Goal: Navigation & Orientation: Find specific page/section

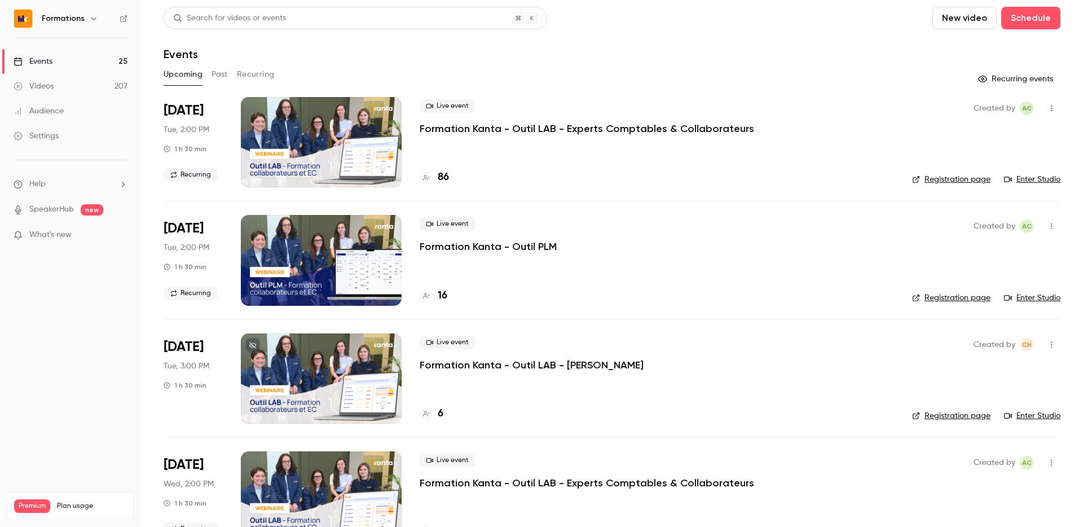
click at [81, 19] on h6 "Formations" at bounding box center [63, 18] width 43 height 11
click at [93, 20] on icon "button" at bounding box center [93, 18] width 9 height 9
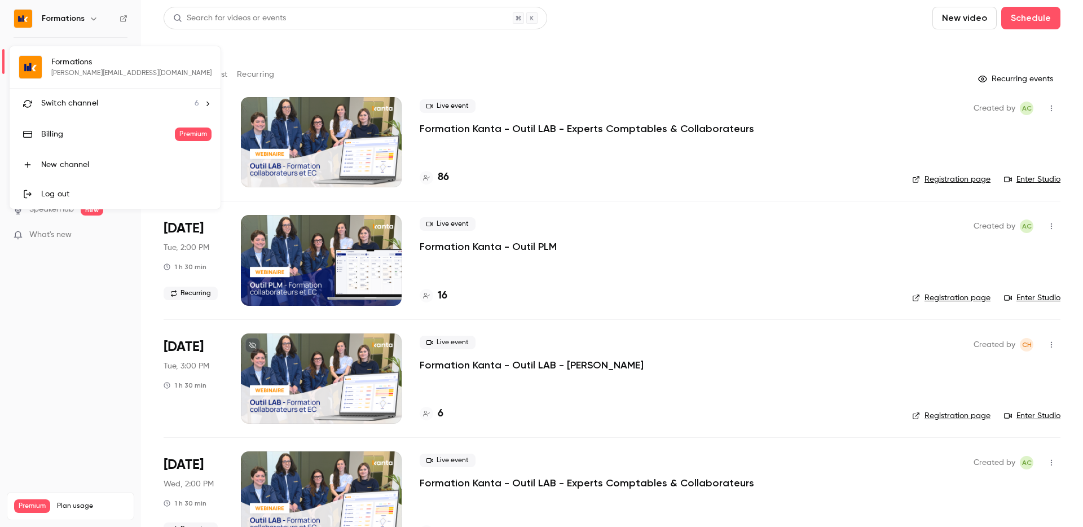
click at [107, 104] on div "Switch channel 6" at bounding box center [120, 104] width 158 height 12
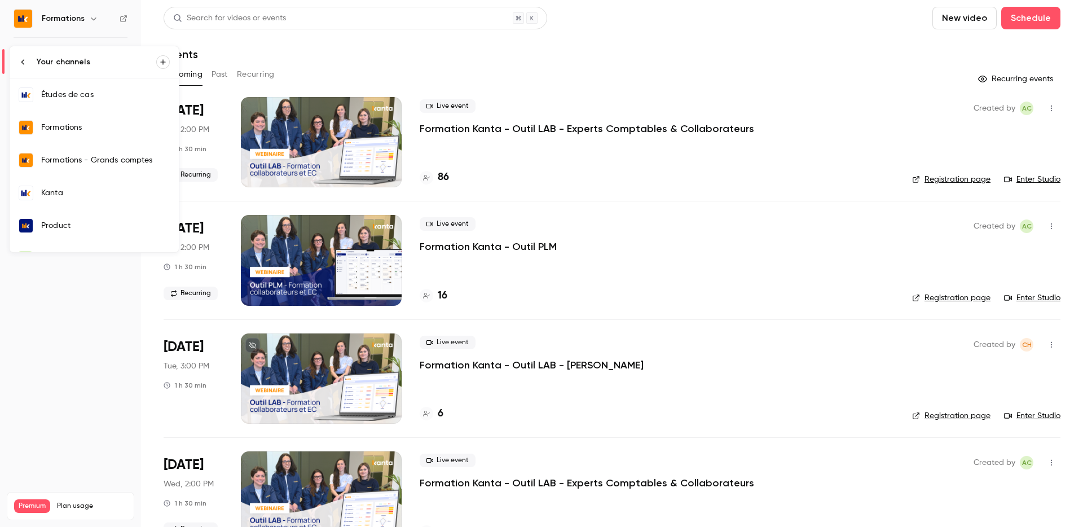
click at [84, 198] on div "Kanta" at bounding box center [105, 192] width 129 height 11
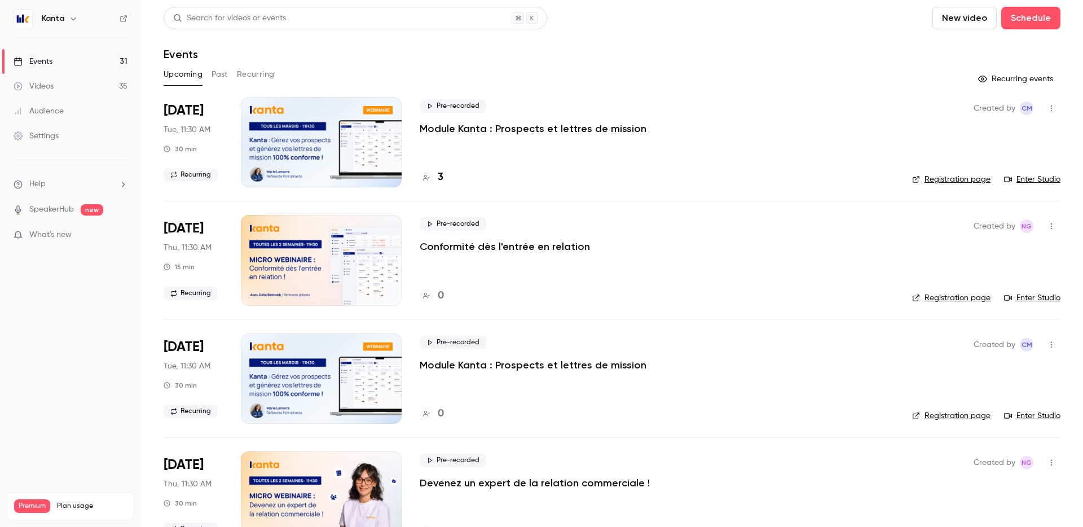
click at [254, 75] on button "Recurring" at bounding box center [256, 74] width 38 height 18
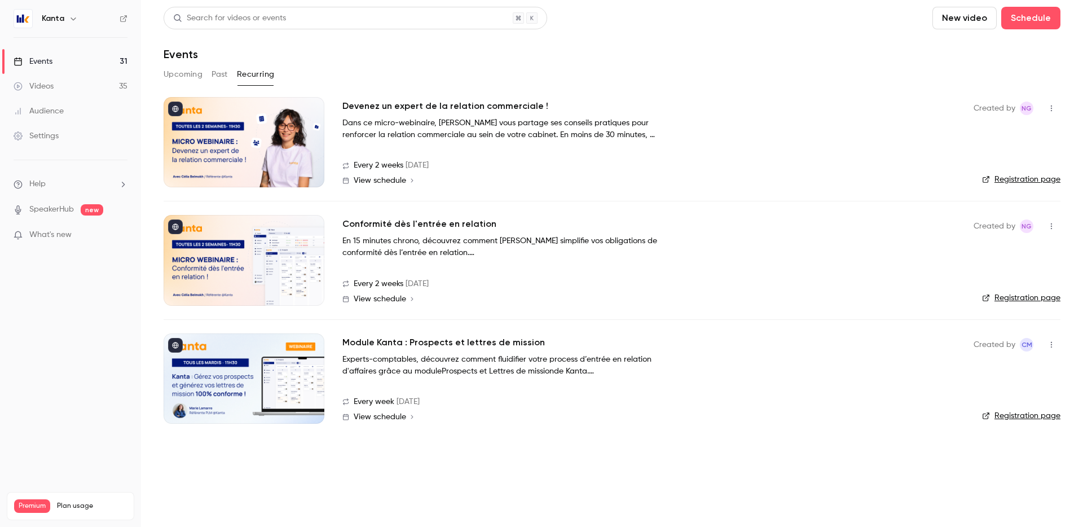
click at [1010, 416] on link "Registration page" at bounding box center [1021, 415] width 78 height 11
